Goal: Check status: Check status

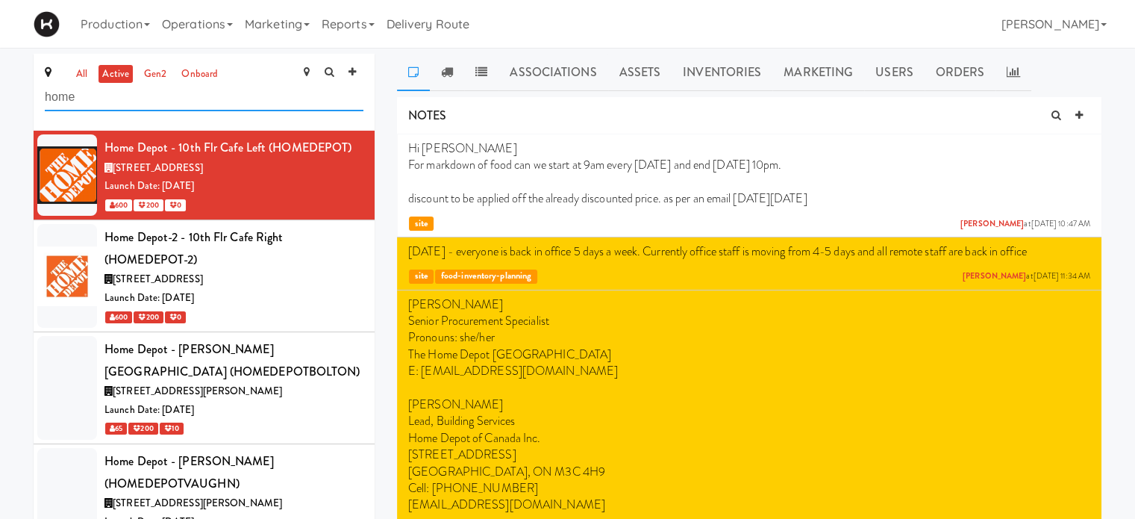
click at [142, 102] on input "home" at bounding box center [204, 98] width 319 height 28
type input "h"
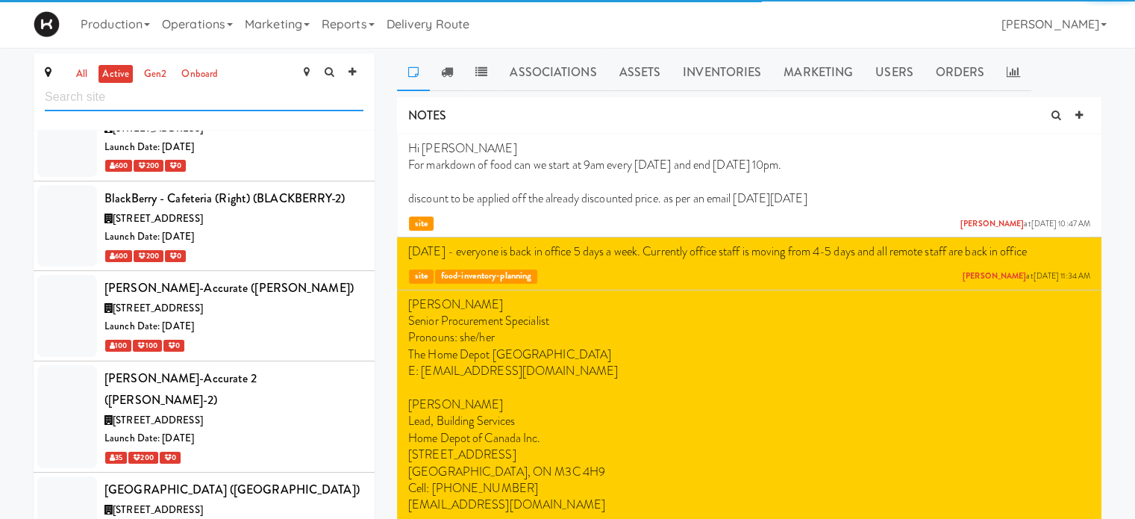
scroll to position [3392, 0]
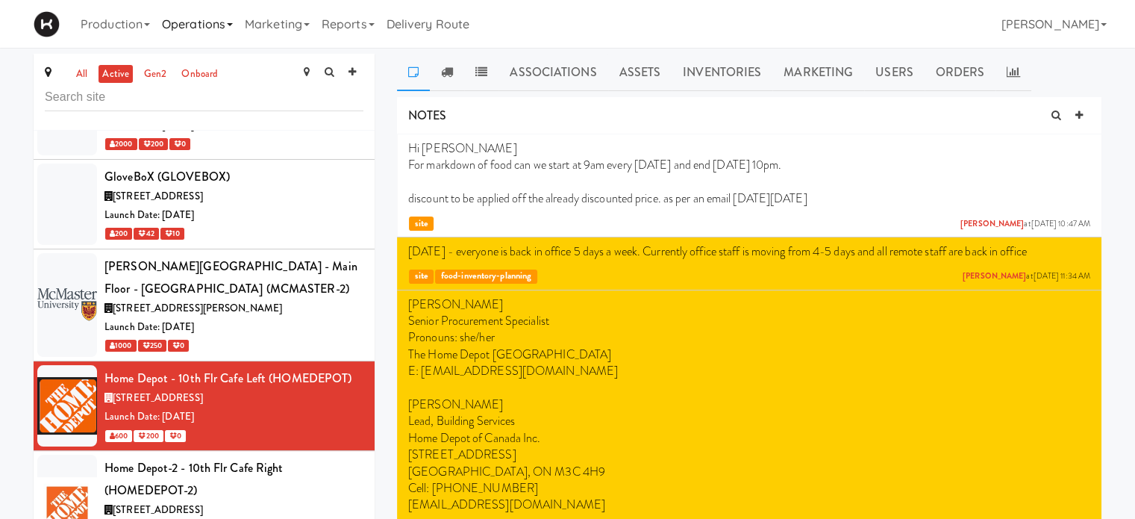
click at [188, 19] on link "Operations" at bounding box center [197, 24] width 83 height 48
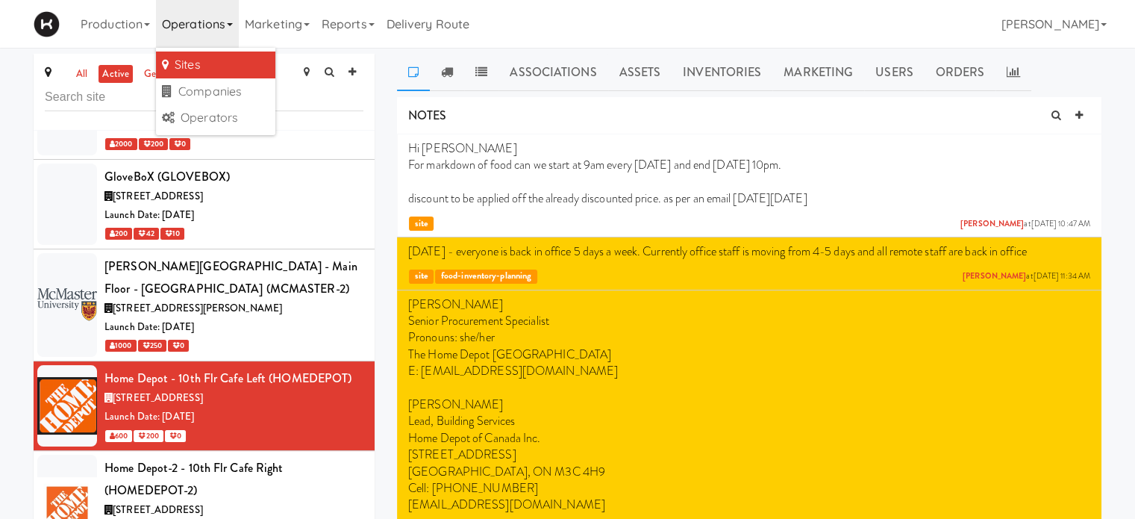
click at [197, 57] on link "Sites" at bounding box center [215, 65] width 119 height 27
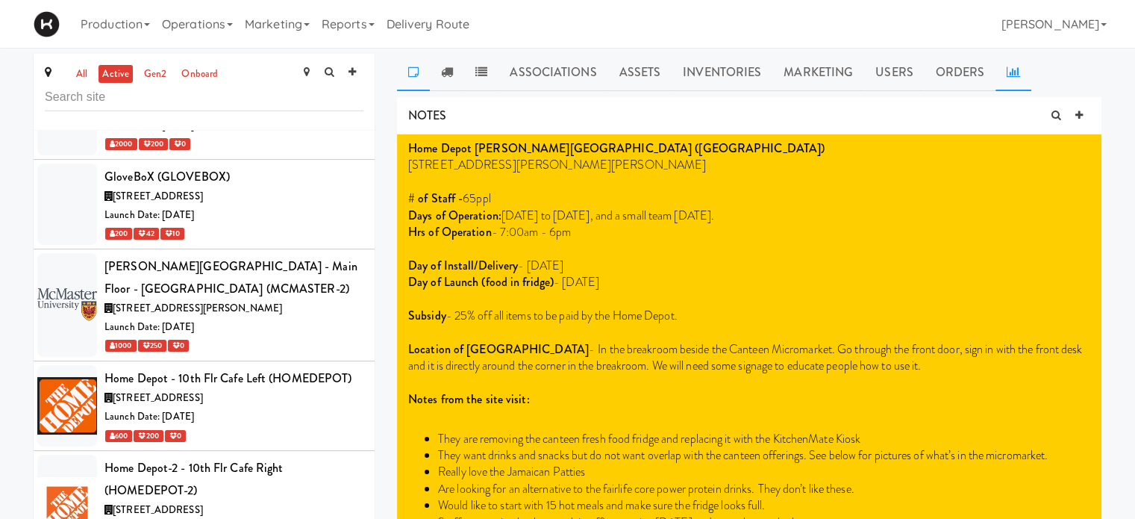
click at [1018, 74] on link at bounding box center [1014, 72] width 36 height 37
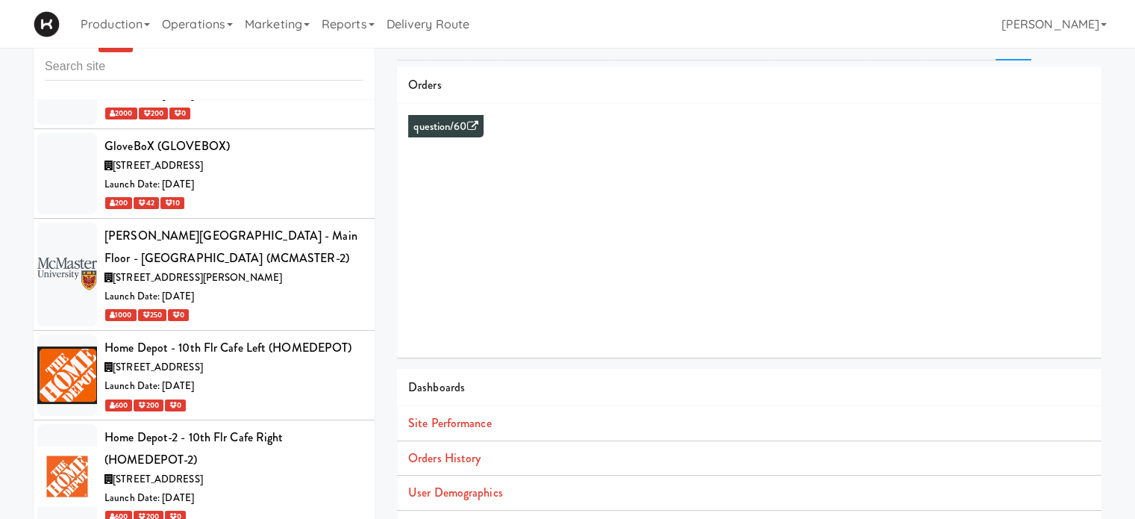
scroll to position [32, 0]
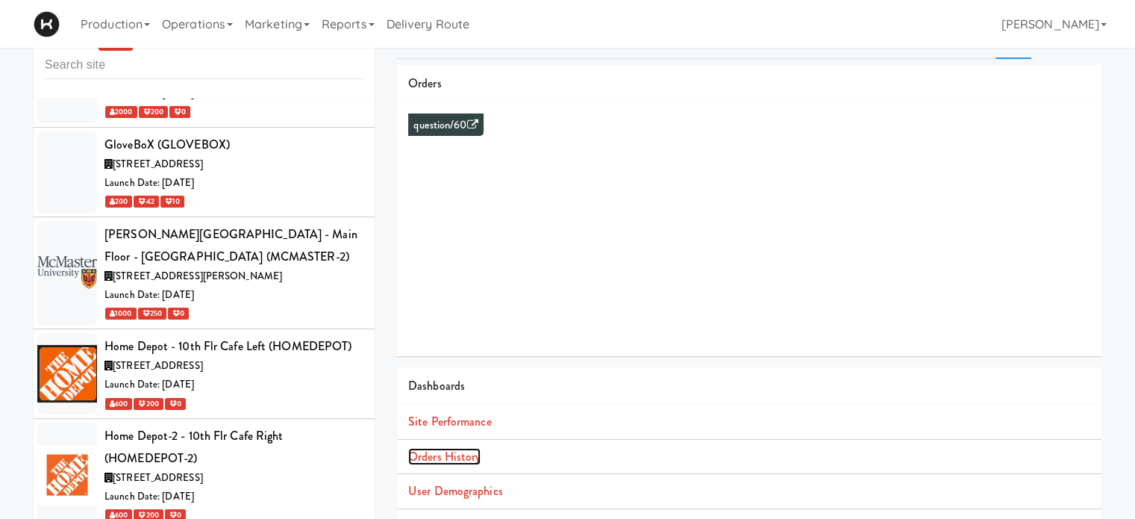
click at [478, 458] on link "Orders History" at bounding box center [444, 456] width 72 height 17
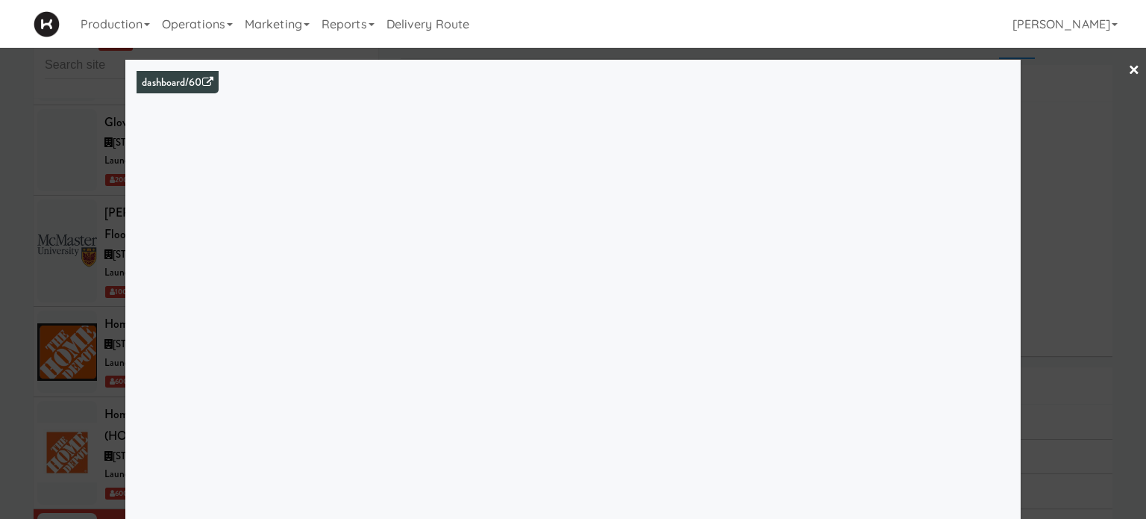
click at [1129, 74] on link "×" at bounding box center [1135, 71] width 12 height 46
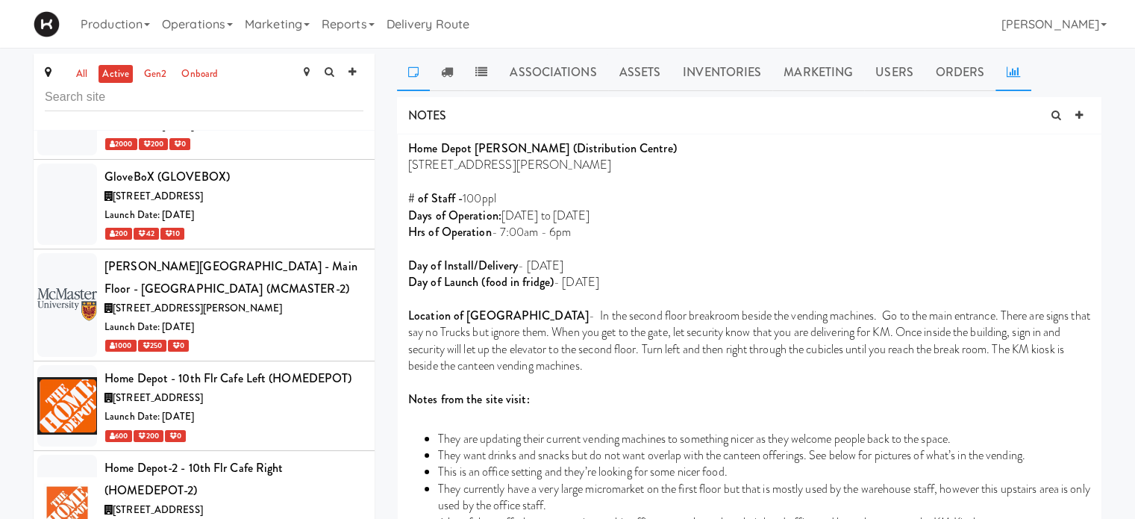
click at [1011, 83] on link at bounding box center [1014, 72] width 36 height 37
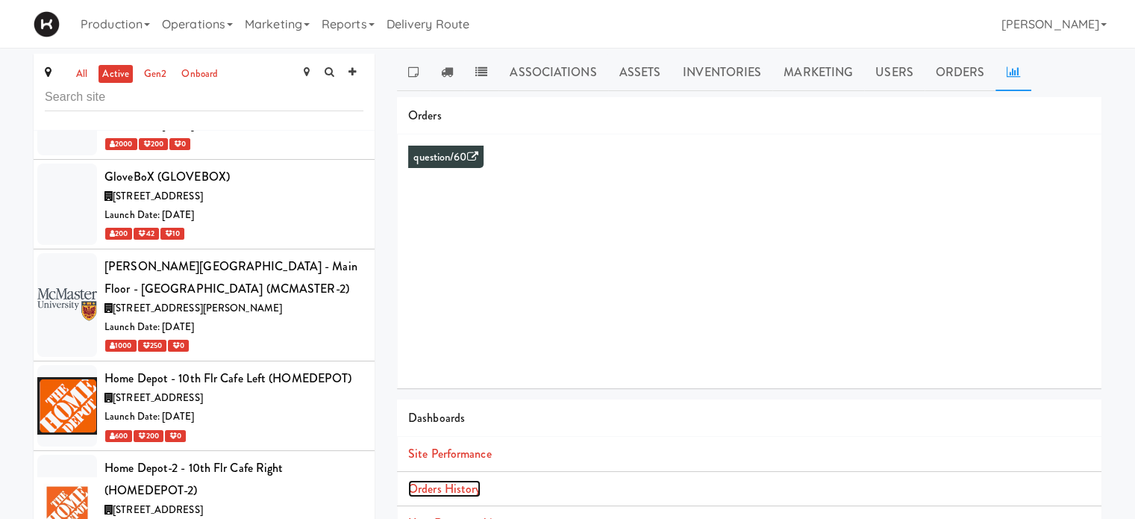
click at [464, 496] on link "Orders History" at bounding box center [444, 488] width 72 height 17
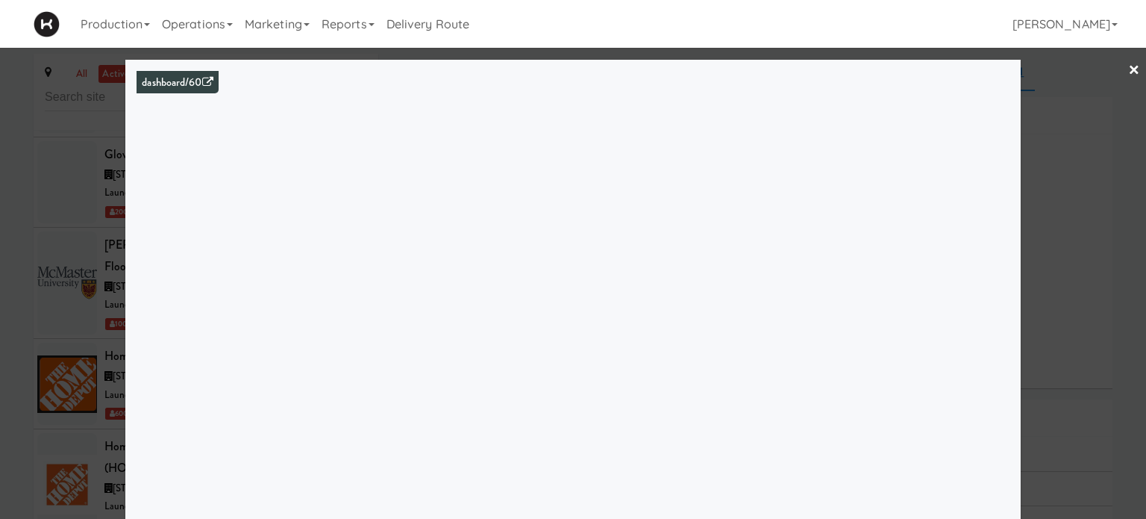
click at [1129, 69] on link "×" at bounding box center [1135, 71] width 12 height 46
